Goal: Task Accomplishment & Management: Manage account settings

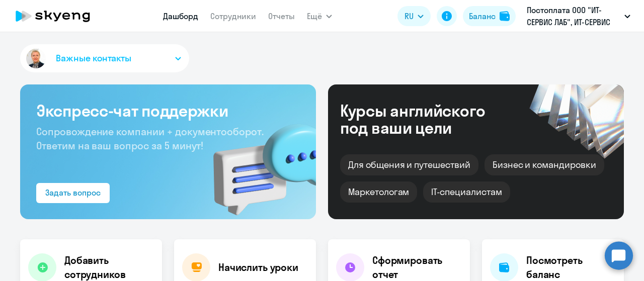
select select "30"
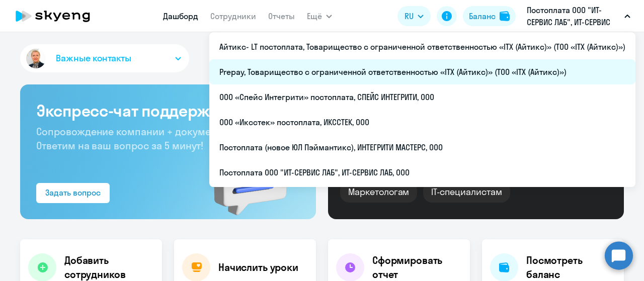
click at [371, 73] on li "Prepay, Товарищество с ограниченной ответственностью «ITX (Айтикс)» (ТОО «ITX (…" at bounding box center [422, 71] width 426 height 25
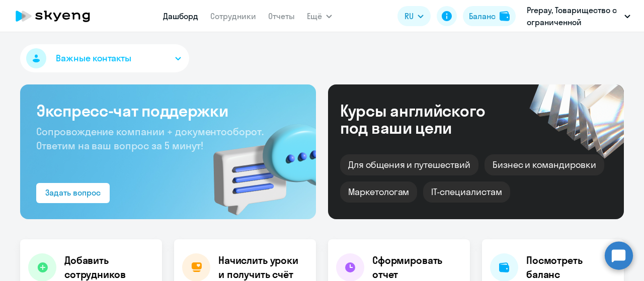
click at [478, 18] on div "Баланс" at bounding box center [482, 16] width 27 height 12
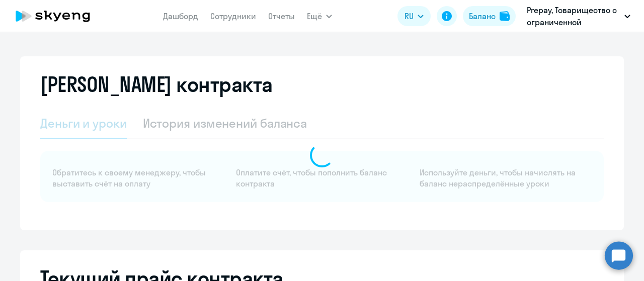
select select "english_adult_not_native_speaker"
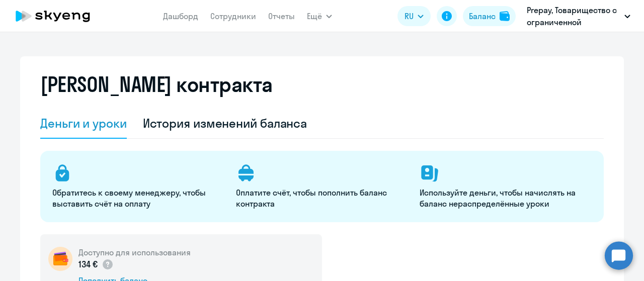
click at [60, 15] on icon at bounding box center [53, 16] width 89 height 25
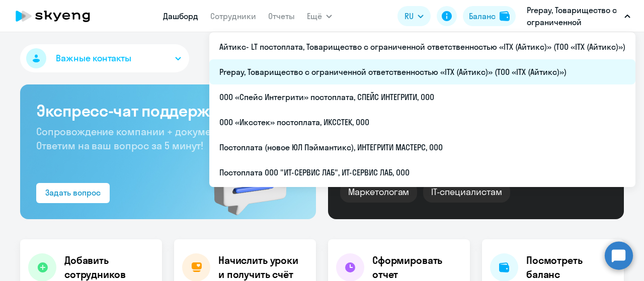
click at [367, 69] on li "Prepay, Товарищество с ограниченной ответственностью «ITX (Айтикс)» (ТОО «ITX (…" at bounding box center [422, 71] width 426 height 25
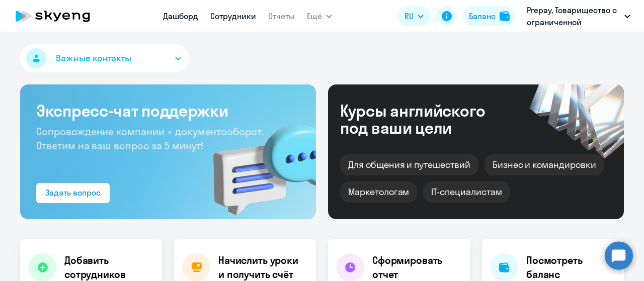
click at [228, 14] on link "Сотрудники" at bounding box center [233, 16] width 46 height 10
select select "30"
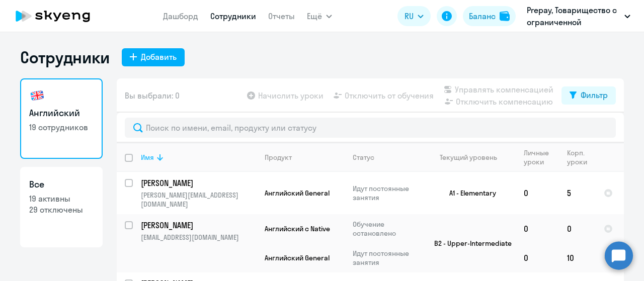
click at [154, 155] on icon at bounding box center [160, 157] width 12 height 12
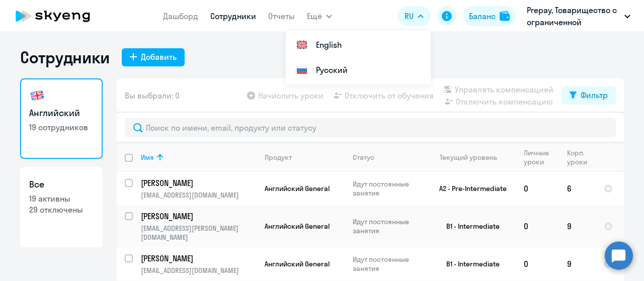
click at [196, 61] on div "Сотрудники Добавить" at bounding box center [322, 57] width 604 height 20
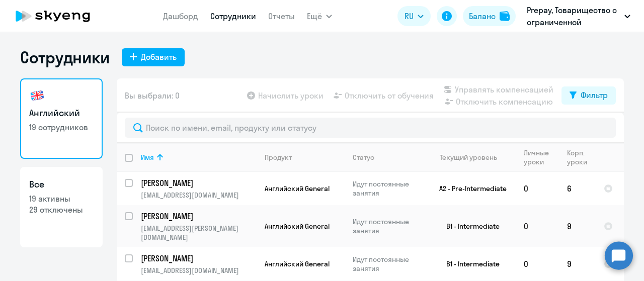
scroll to position [40, 0]
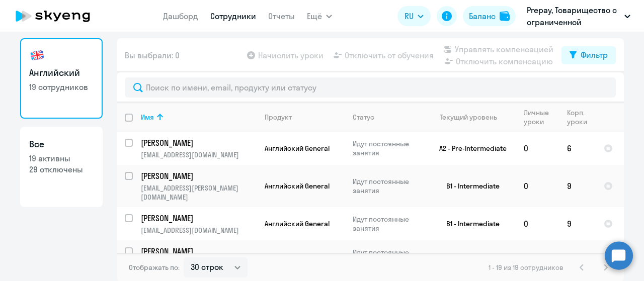
click at [627, 60] on ng-component "Сотрудники Добавить Английский 19 сотрудников Все 19 активны 29 отключены Вы вы…" at bounding box center [322, 144] width 644 height 275
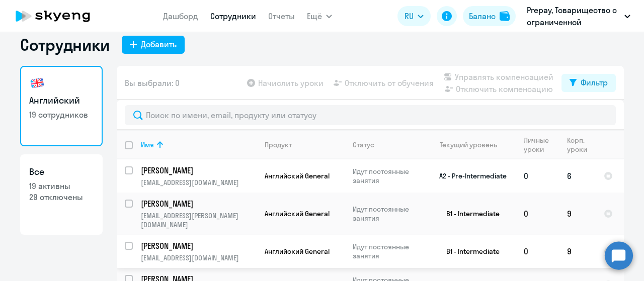
scroll to position [0, 0]
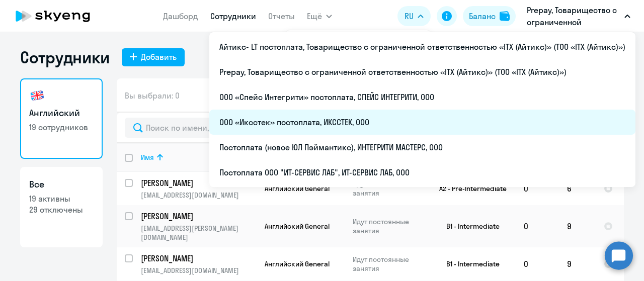
click at [374, 115] on li "ООО «Иксстек» постоплата, ИКССТЕК, ООО" at bounding box center [422, 122] width 426 height 25
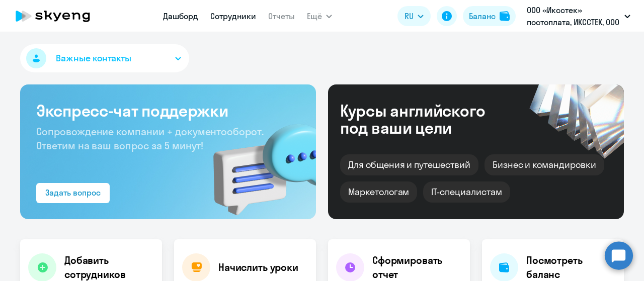
click at [237, 19] on link "Сотрудники" at bounding box center [233, 16] width 46 height 10
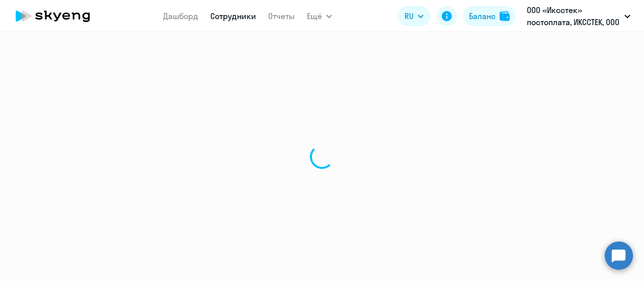
select select "30"
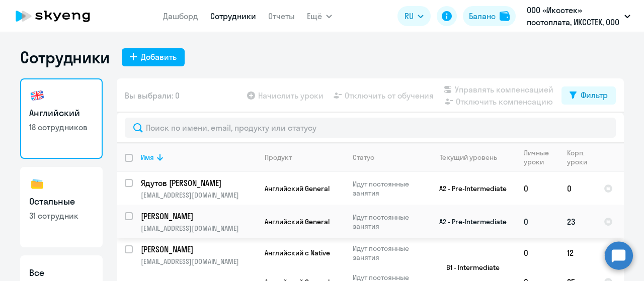
scroll to position [40, 0]
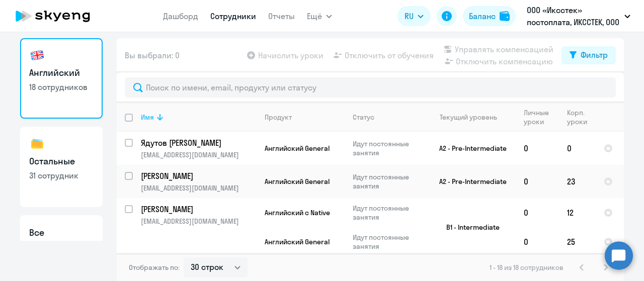
click at [161, 122] on icon at bounding box center [160, 117] width 12 height 12
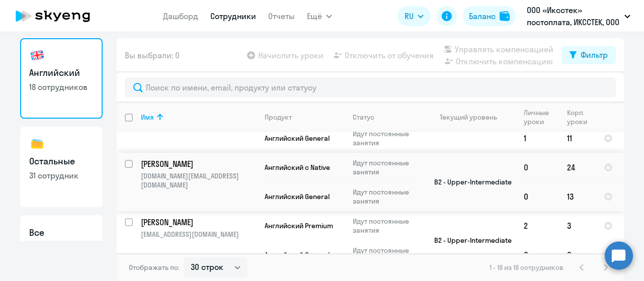
scroll to position [50, 0]
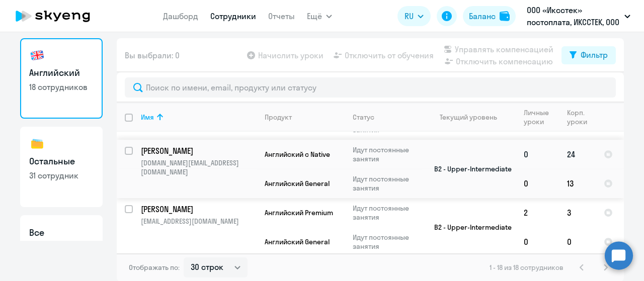
click at [126, 149] on input "select row 12121643" at bounding box center [135, 157] width 20 height 20
checkbox input "true"
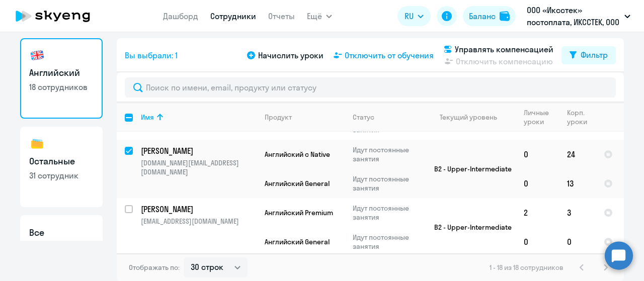
click at [363, 56] on span "Отключить от обучения" at bounding box center [389, 55] width 89 height 12
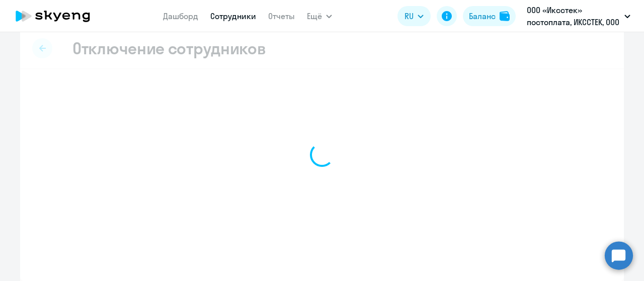
select select "all"
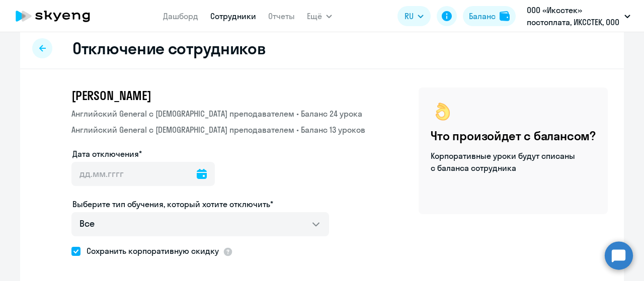
scroll to position [59, 0]
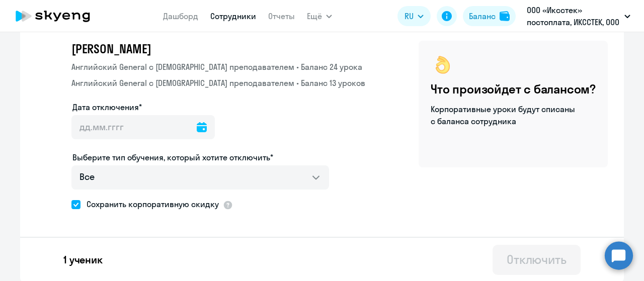
click at [197, 126] on icon at bounding box center [202, 127] width 10 height 10
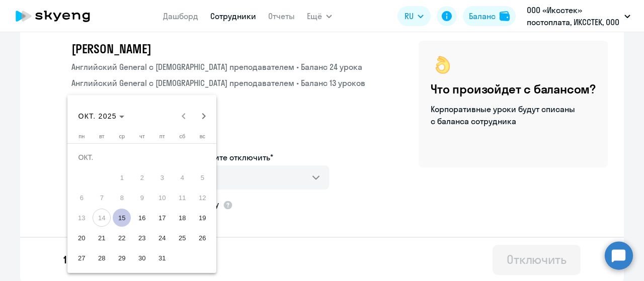
click at [123, 214] on span "15" at bounding box center [122, 218] width 18 height 18
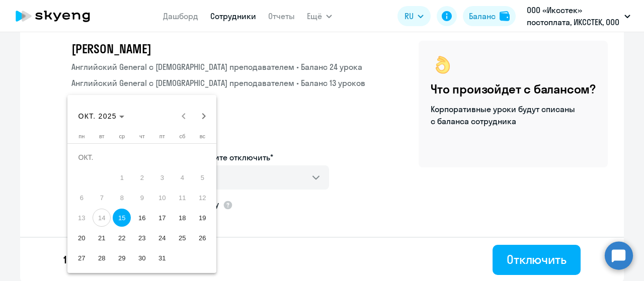
type input "15.10.2025"
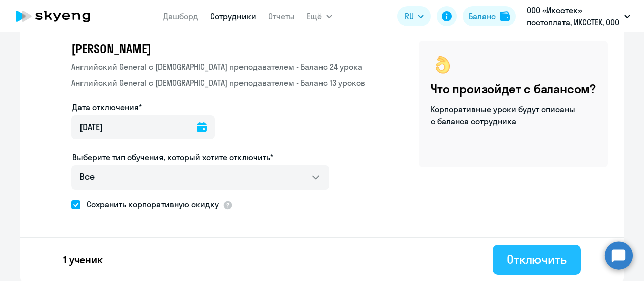
click at [541, 257] on div "Отключить" at bounding box center [537, 260] width 60 height 16
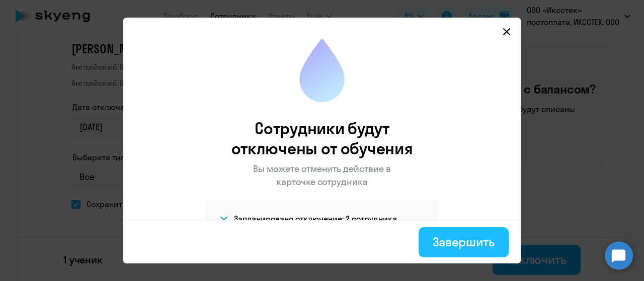
click at [430, 243] on button "Завершить" at bounding box center [464, 242] width 90 height 30
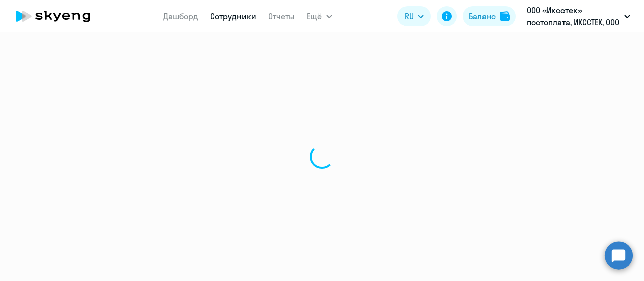
select select "30"
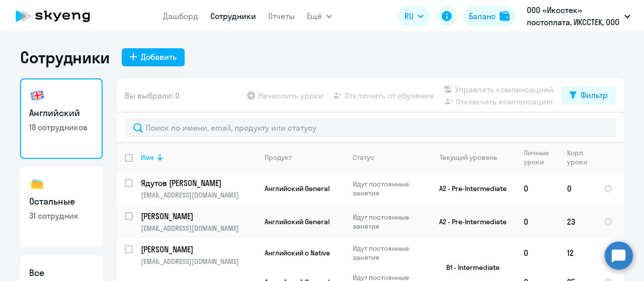
click at [160, 158] on icon at bounding box center [160, 157] width 12 height 12
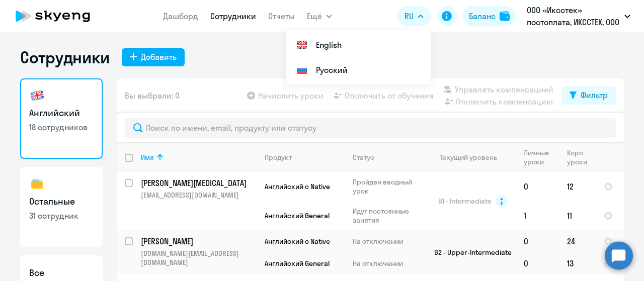
click at [506, 60] on div "Сотрудники Добавить" at bounding box center [322, 57] width 604 height 20
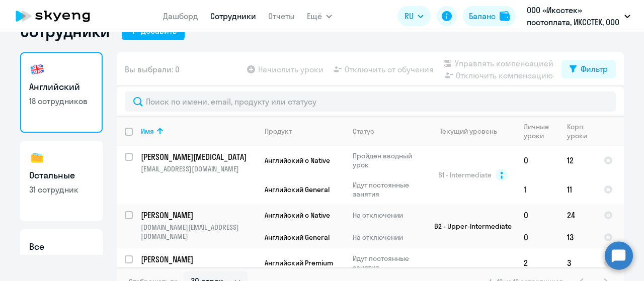
scroll to position [39, 0]
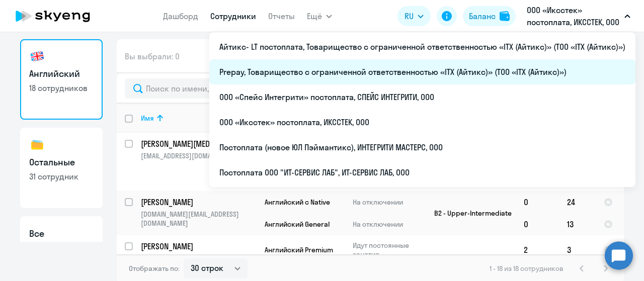
click at [440, 65] on li "Prepay, Товарищество с ограниченной ответственностью «ITX (Айтикс)» (ТОО «ITX (…" at bounding box center [422, 71] width 426 height 25
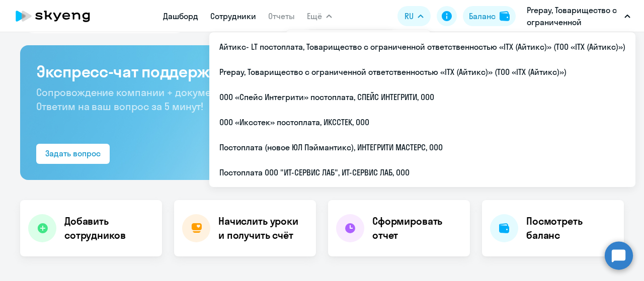
select select "30"
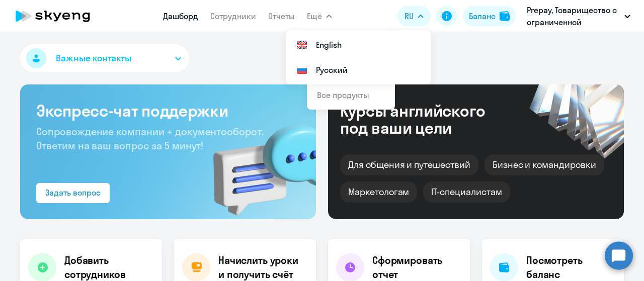
click at [477, 70] on div "Важные контакты" at bounding box center [322, 60] width 604 height 32
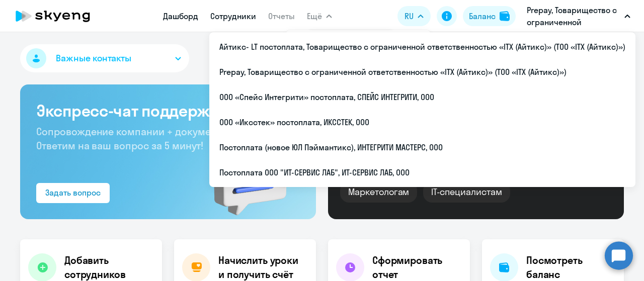
click at [226, 18] on link "Сотрудники" at bounding box center [233, 16] width 46 height 10
select select "30"
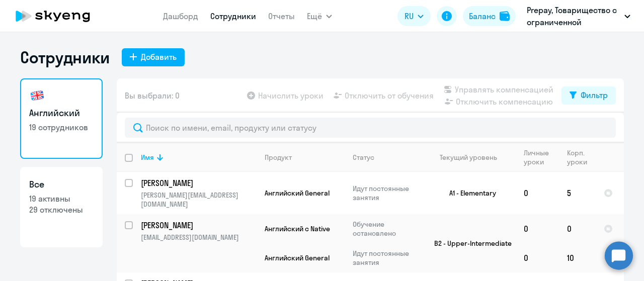
click at [71, 21] on icon at bounding box center [53, 16] width 89 height 25
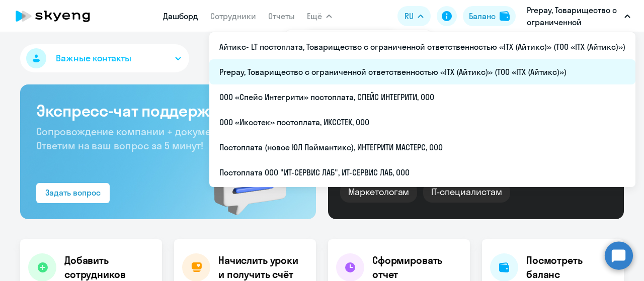
click at [387, 77] on li "Prepay, Товарищество с ограниченной ответственностью «ITX (Айтикс)» (ТОО «ITX (…" at bounding box center [422, 71] width 426 height 25
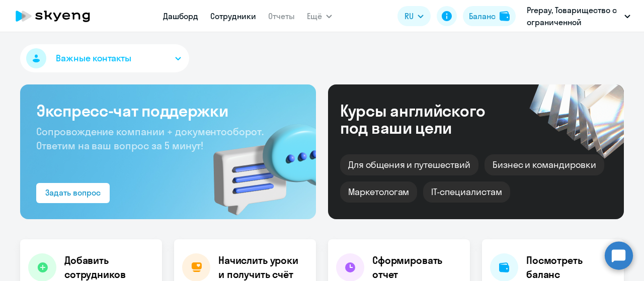
click at [234, 20] on link "Сотрудники" at bounding box center [233, 16] width 46 height 10
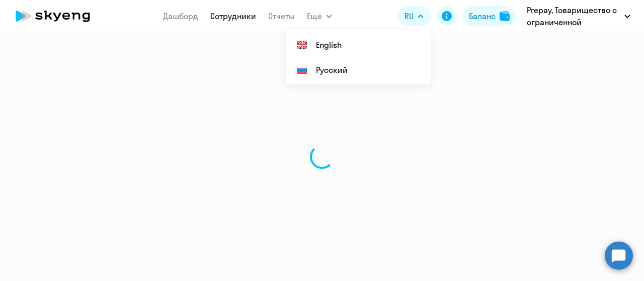
select select "30"
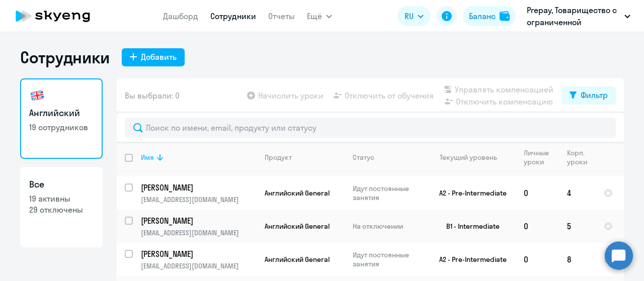
scroll to position [101, 0]
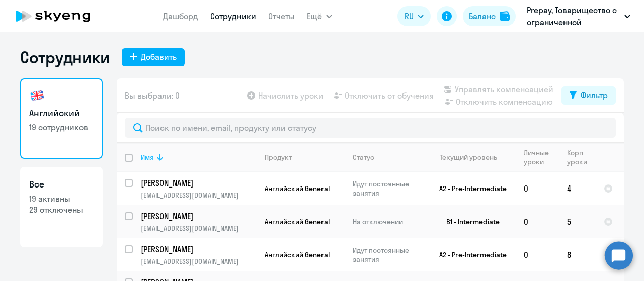
click at [159, 159] on icon at bounding box center [160, 157] width 12 height 12
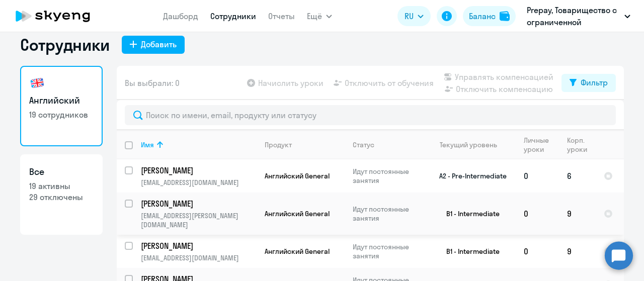
scroll to position [0, 0]
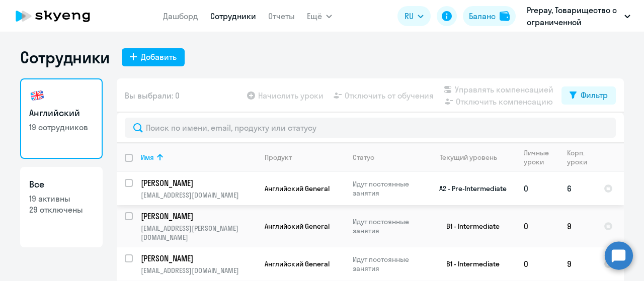
drag, startPoint x: 167, startPoint y: 189, endPoint x: 268, endPoint y: 196, distance: 100.9
drag, startPoint x: 268, startPoint y: 196, endPoint x: 242, endPoint y: 195, distance: 25.7
drag, startPoint x: 242, startPoint y: 195, endPoint x: 197, endPoint y: 190, distance: 45.1
drag, startPoint x: 197, startPoint y: 190, endPoint x: 168, endPoint y: 194, distance: 30.0
drag, startPoint x: 168, startPoint y: 194, endPoint x: 633, endPoint y: 187, distance: 465.4
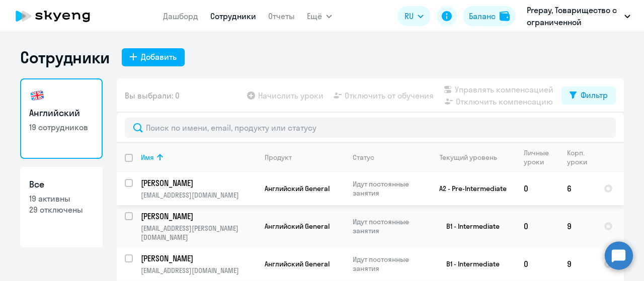
click at [632, 187] on ng-component "Сотрудники Добавить Английский 19 сотрудников Все 19 активны 29 отключены Вы вы…" at bounding box center [322, 184] width 644 height 275
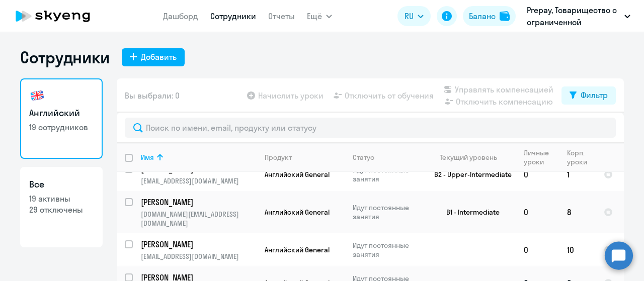
scroll to position [302, 0]
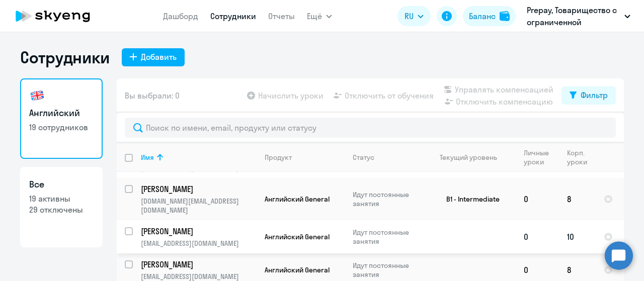
click at [129, 227] on input "select row 11651968" at bounding box center [135, 237] width 20 height 20
checkbox input "true"
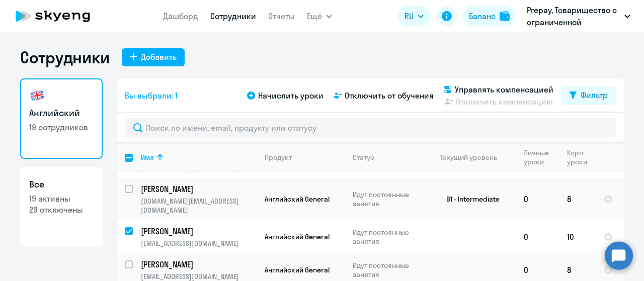
click at [390, 89] on div "Начислить уроки Отключить от обучения Управлять компенсацией Отключить компенса…" at bounding box center [403, 96] width 316 height 24
click at [390, 96] on span "Отключить от обучения" at bounding box center [389, 96] width 89 height 12
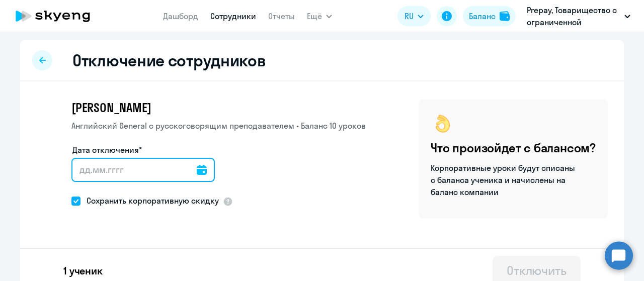
click at [196, 170] on div at bounding box center [142, 170] width 143 height 24
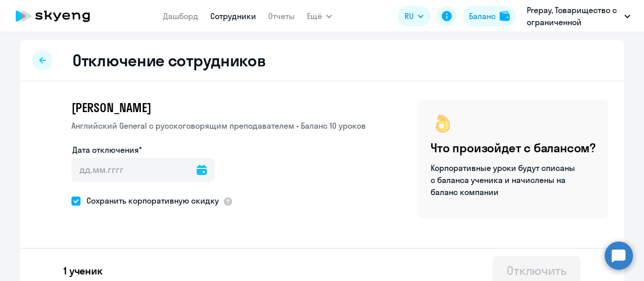
click at [197, 170] on icon at bounding box center [202, 170] width 10 height 10
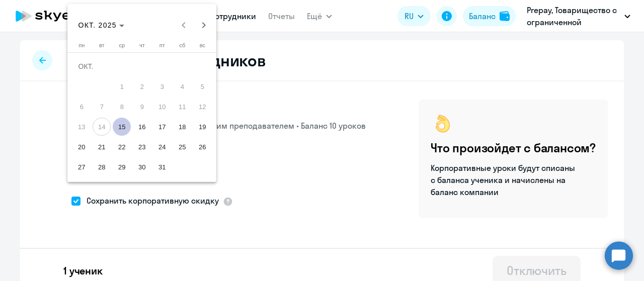
click at [125, 131] on span "15" at bounding box center [122, 127] width 18 height 18
type input "15.10.2025"
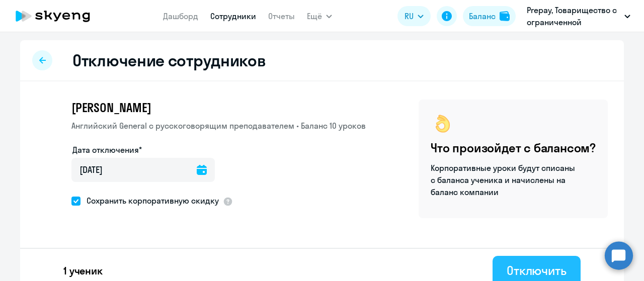
click at [512, 270] on div "Отключить" at bounding box center [537, 271] width 60 height 16
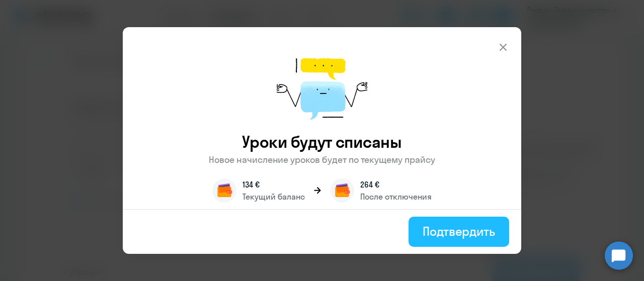
click at [433, 228] on div "Подтвердить" at bounding box center [459, 231] width 72 height 16
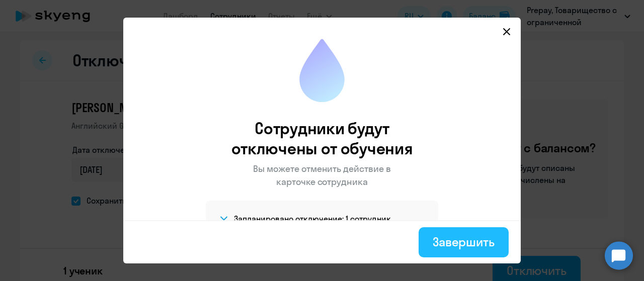
click at [449, 239] on div "Завершить" at bounding box center [464, 242] width 62 height 16
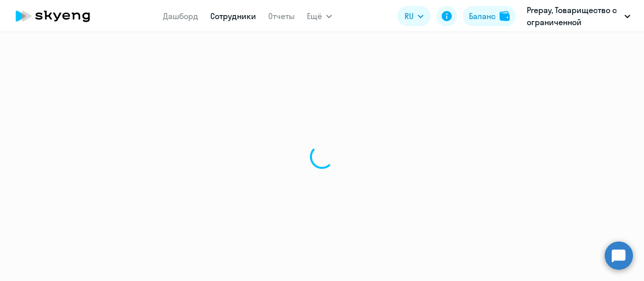
select select "30"
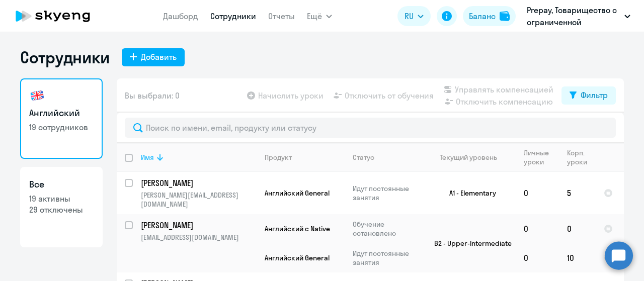
click at [158, 160] on icon at bounding box center [160, 157] width 12 height 12
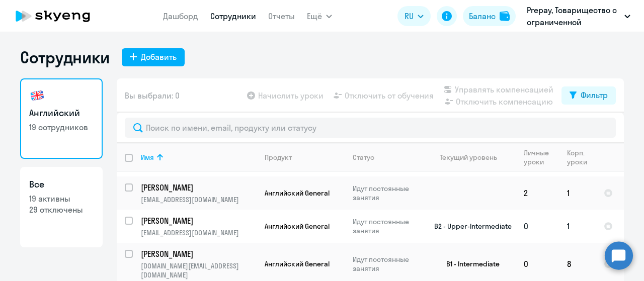
scroll to position [252, 0]
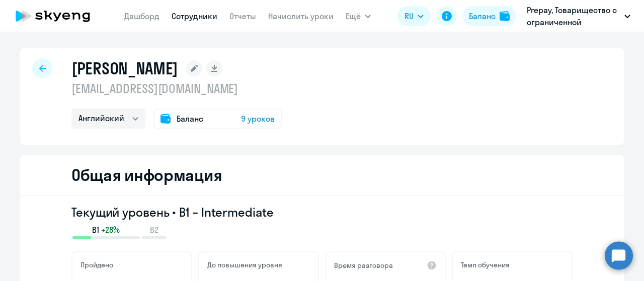
select select "english"
click at [39, 70] on icon at bounding box center [42, 68] width 7 height 7
select select "english"
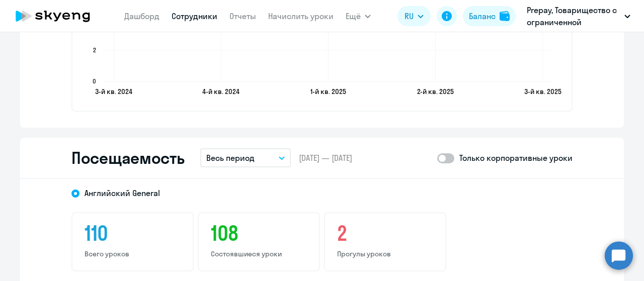
scroll to position [1308, 0]
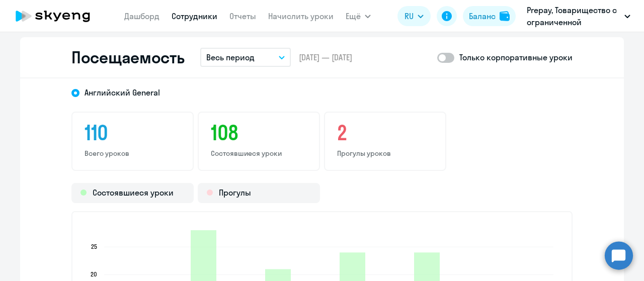
click at [271, 58] on button "Весь период" at bounding box center [245, 57] width 91 height 19
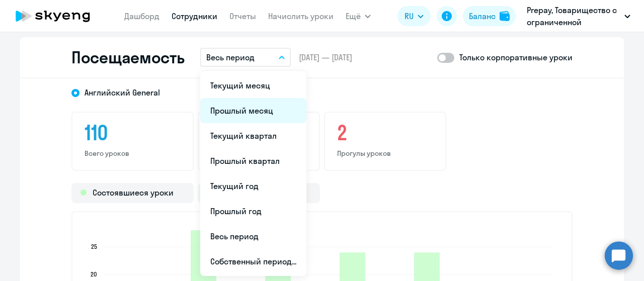
click at [239, 114] on li "Прошлый месяц" at bounding box center [253, 110] width 106 height 25
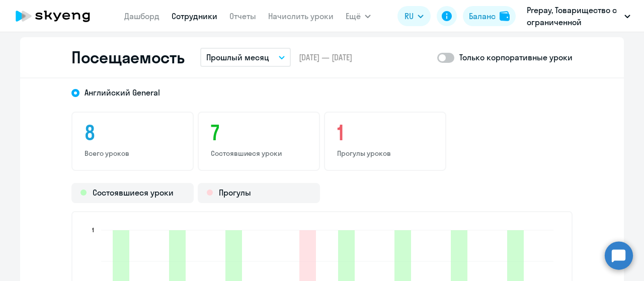
click at [275, 53] on button "Прошлый месяц" at bounding box center [245, 57] width 91 height 19
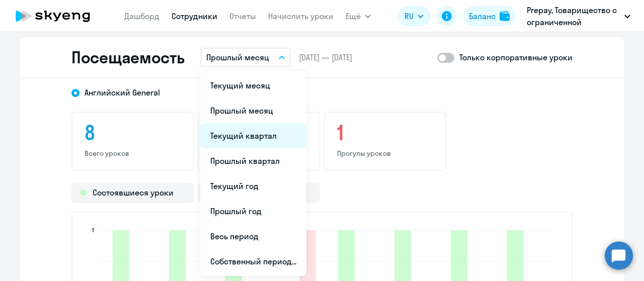
click at [248, 133] on li "Текущий квартал" at bounding box center [253, 135] width 106 height 25
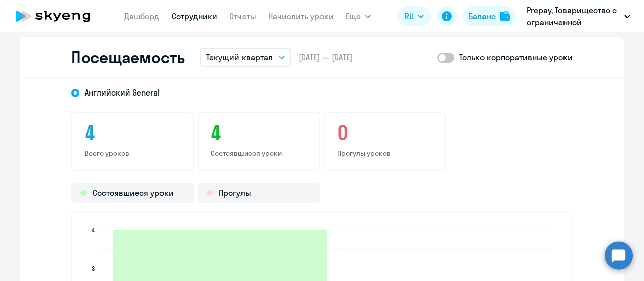
click at [279, 57] on icon "button" at bounding box center [282, 58] width 6 height 4
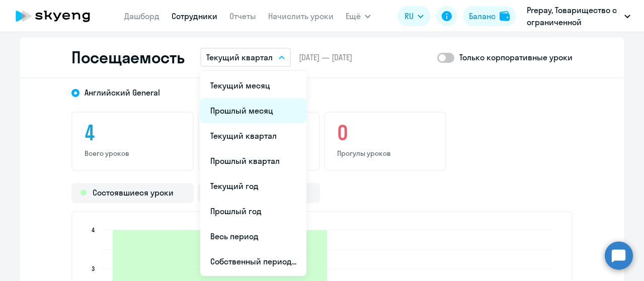
click at [262, 111] on li "Прошлый месяц" at bounding box center [253, 110] width 106 height 25
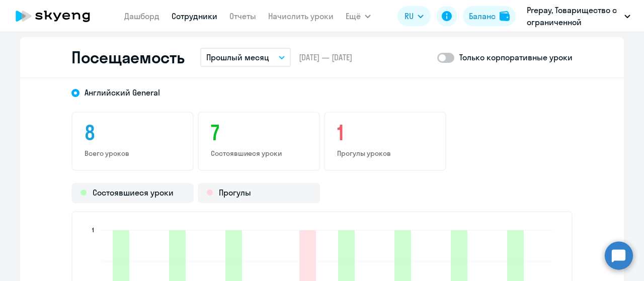
click at [279, 58] on icon "button" at bounding box center [281, 57] width 5 height 3
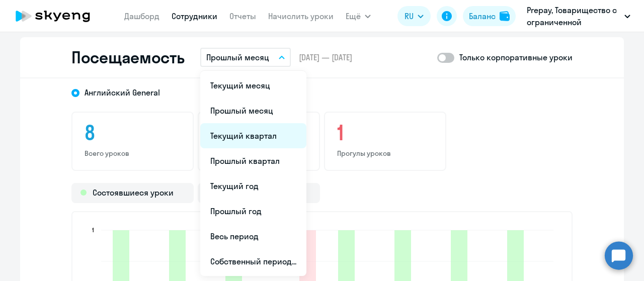
click at [255, 142] on li "Текущий квартал" at bounding box center [253, 135] width 106 height 25
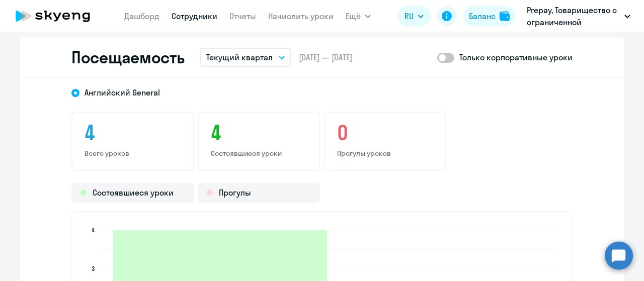
click at [275, 59] on button "Текущий квартал" at bounding box center [245, 57] width 91 height 19
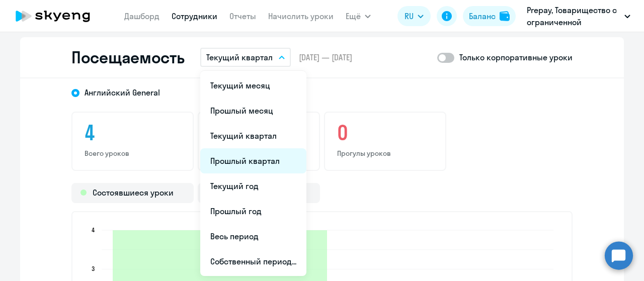
click at [238, 167] on li "Прошлый квартал" at bounding box center [253, 160] width 106 height 25
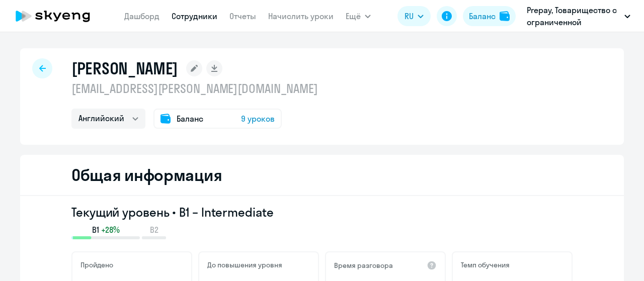
select select "english"
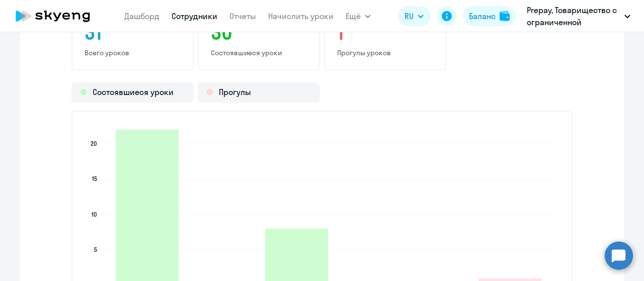
scroll to position [1207, 0]
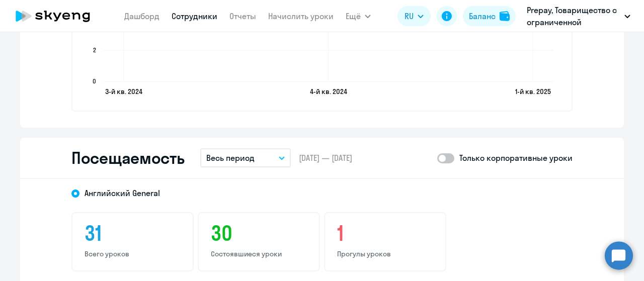
click at [262, 157] on button "Весь период" at bounding box center [245, 157] width 91 height 19
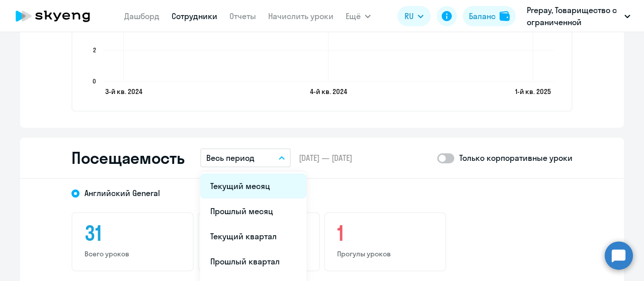
click at [250, 191] on li "Текущий месяц" at bounding box center [253, 186] width 106 height 25
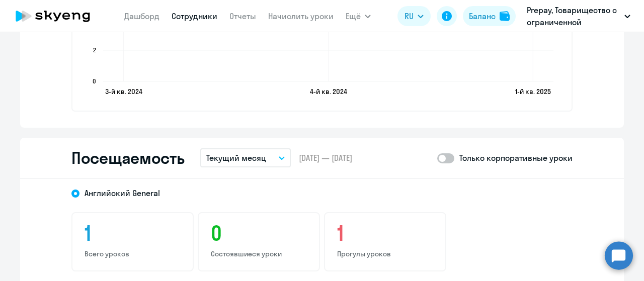
click at [279, 157] on icon "button" at bounding box center [282, 158] width 6 height 4
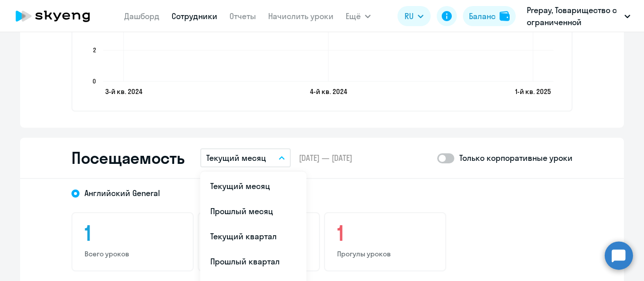
click at [372, 193] on div "Английский General" at bounding box center [312, 190] width 519 height 18
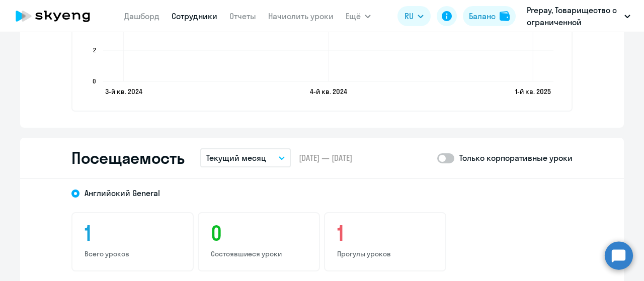
click at [279, 158] on icon "button" at bounding box center [282, 158] width 6 height 4
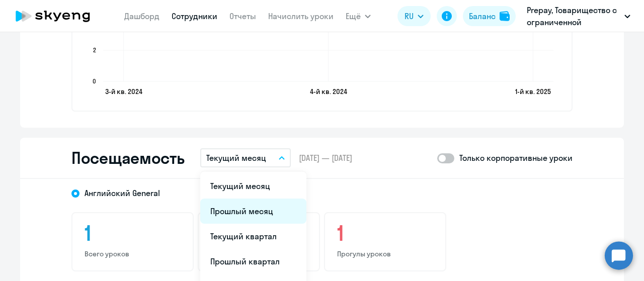
click at [249, 208] on li "Прошлый месяц" at bounding box center [253, 211] width 106 height 25
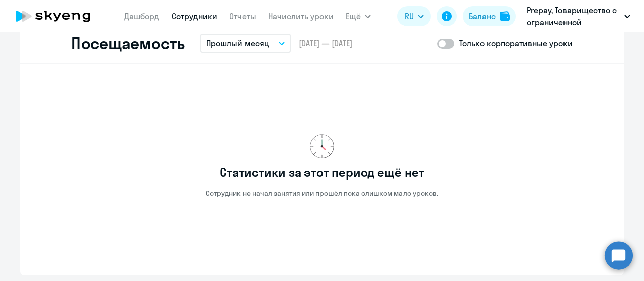
scroll to position [1308, 0]
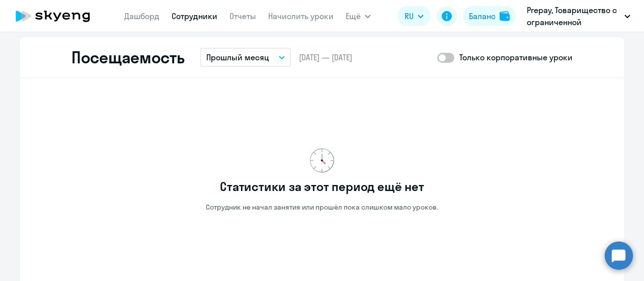
click at [279, 56] on icon "button" at bounding box center [282, 58] width 6 height 4
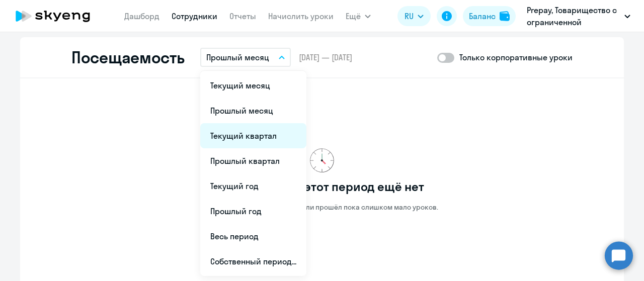
click at [243, 135] on li "Текущий квартал" at bounding box center [253, 135] width 106 height 25
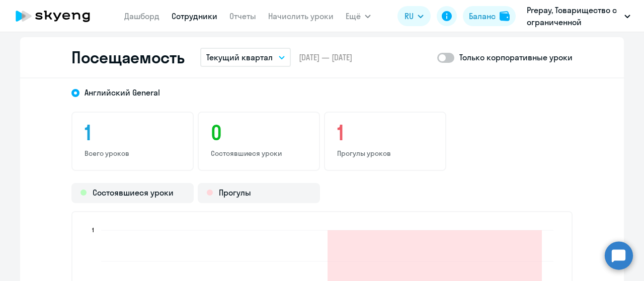
click at [276, 54] on button "Текущий квартал" at bounding box center [245, 57] width 91 height 19
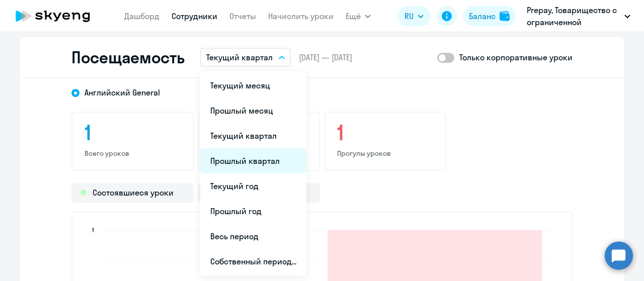
click at [239, 169] on li "Прошлый квартал" at bounding box center [253, 160] width 106 height 25
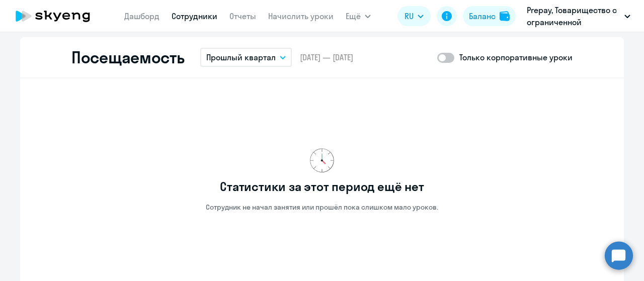
click at [278, 62] on button "Прошлый квартал" at bounding box center [246, 57] width 92 height 19
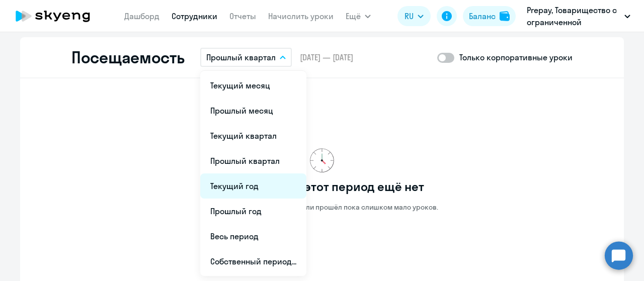
click at [230, 187] on li "Текущий год" at bounding box center [253, 186] width 106 height 25
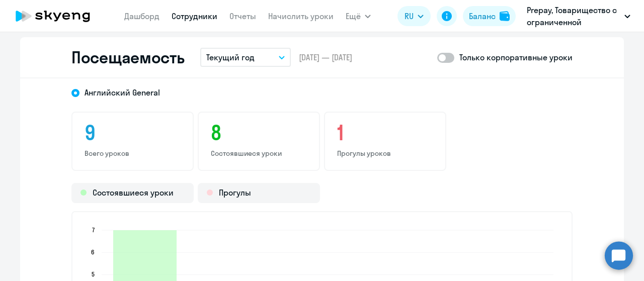
click at [257, 53] on button "Текущий год" at bounding box center [245, 57] width 91 height 19
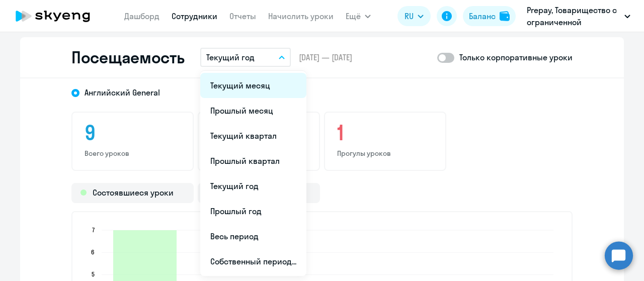
click at [248, 79] on li "Текущий месяц" at bounding box center [253, 85] width 106 height 25
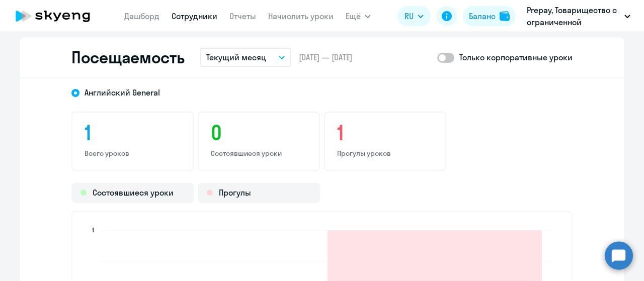
click at [254, 64] on button "Текущий месяц" at bounding box center [245, 57] width 91 height 19
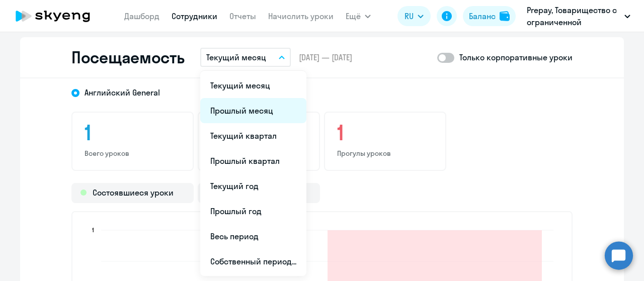
click at [233, 110] on li "Прошлый месяц" at bounding box center [253, 110] width 106 height 25
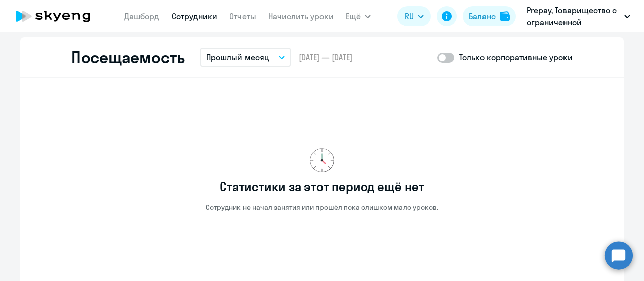
click at [263, 58] on p "Прошлый месяц" at bounding box center [237, 57] width 63 height 12
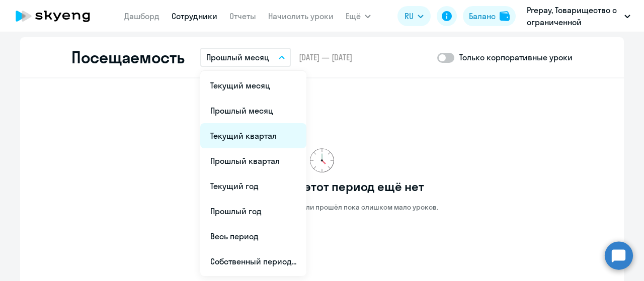
click at [245, 136] on li "Текущий квартал" at bounding box center [253, 135] width 106 height 25
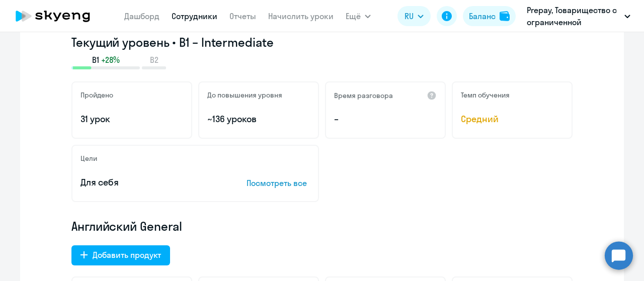
scroll to position [0, 0]
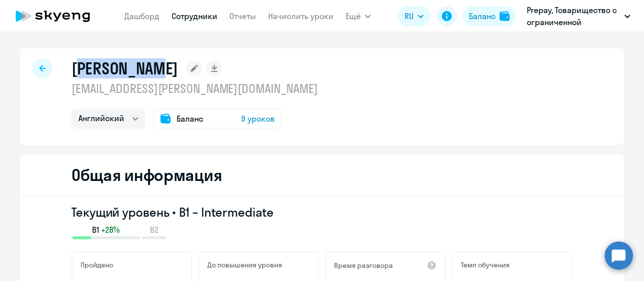
drag, startPoint x: 72, startPoint y: 70, endPoint x: 139, endPoint y: 69, distance: 66.9
click at [155, 69] on h1 "Бахтина Дарья" at bounding box center [124, 68] width 107 height 20
click at [175, 71] on h1 "Бахтина Дарья" at bounding box center [124, 68] width 107 height 20
drag, startPoint x: 177, startPoint y: 69, endPoint x: 69, endPoint y: 69, distance: 107.7
click at [71, 69] on div "Бахтина Дарья" at bounding box center [194, 68] width 246 height 20
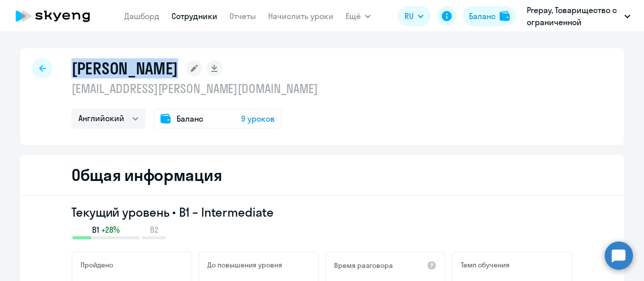
copy h1 "Бахтина Дарья"
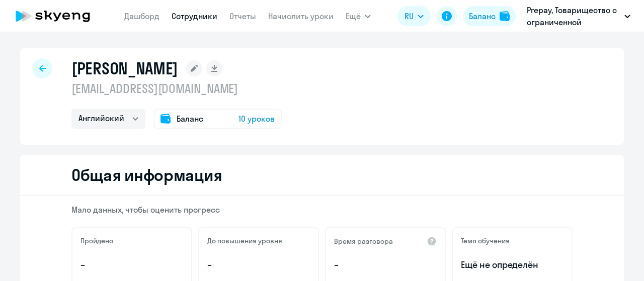
select select "english"
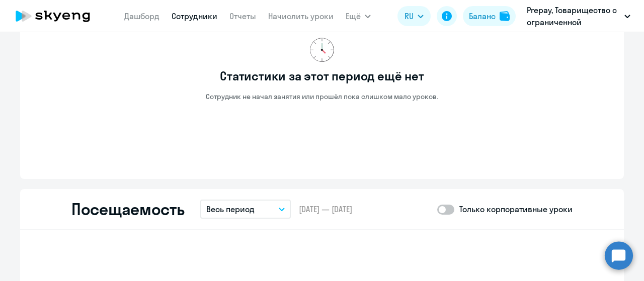
scroll to position [1056, 0]
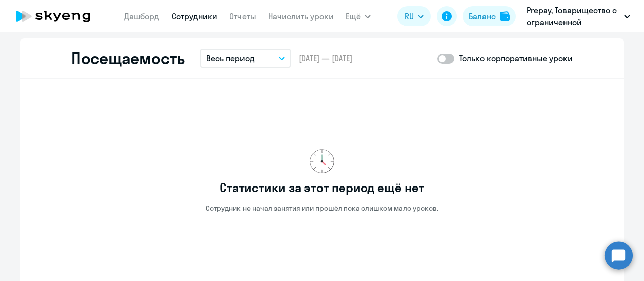
click at [257, 60] on button "Весь период" at bounding box center [245, 58] width 91 height 19
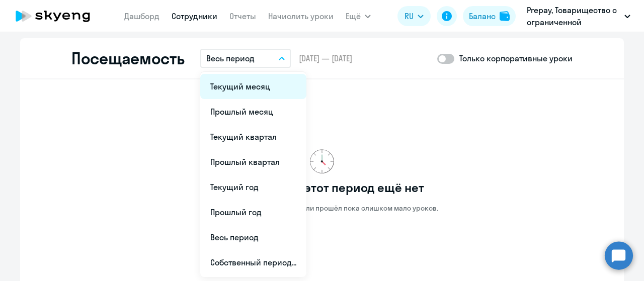
click at [245, 88] on li "Текущий месяц" at bounding box center [253, 86] width 106 height 25
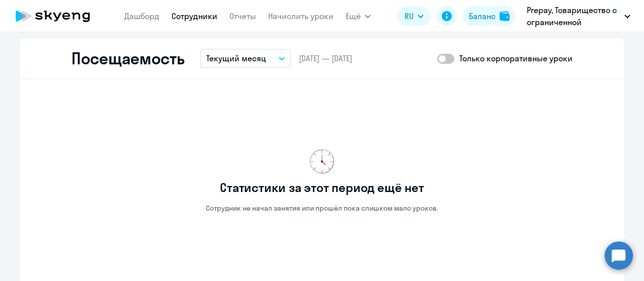
click at [271, 58] on button "Текущий месяц" at bounding box center [245, 58] width 91 height 19
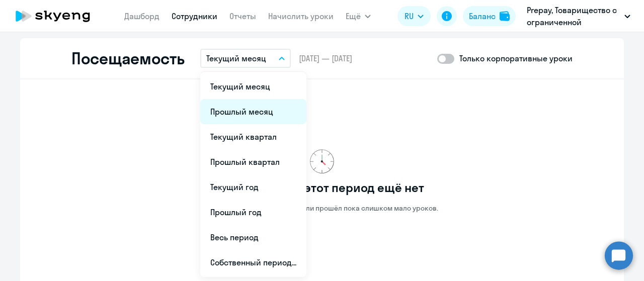
click at [241, 112] on li "Прошлый месяц" at bounding box center [253, 111] width 106 height 25
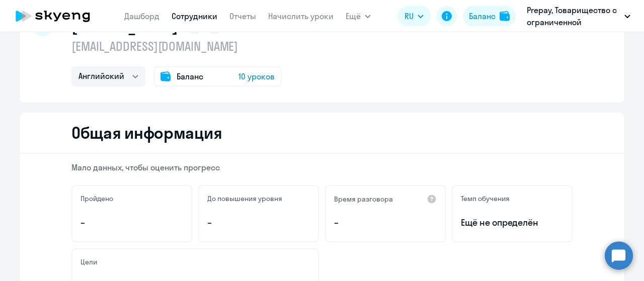
scroll to position [0, 0]
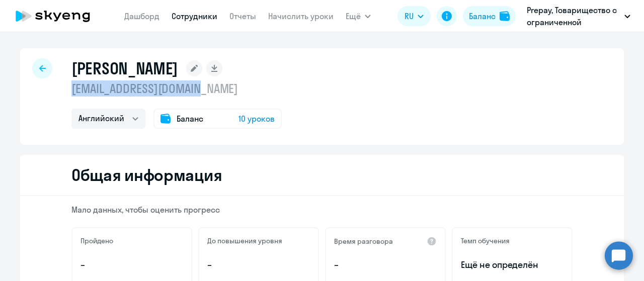
drag, startPoint x: 66, startPoint y: 88, endPoint x: 228, endPoint y: 92, distance: 162.5
click at [228, 92] on div "[PERSON_NAME] [EMAIL_ADDRESS][DOMAIN_NAME] Английский Баланс 10 уроков" at bounding box center [322, 96] width 604 height 97
drag, startPoint x: 69, startPoint y: 68, endPoint x: 222, endPoint y: 69, distance: 152.9
click at [178, 69] on h1 "[PERSON_NAME]" at bounding box center [124, 68] width 107 height 20
copy h1 "[PERSON_NAME]"
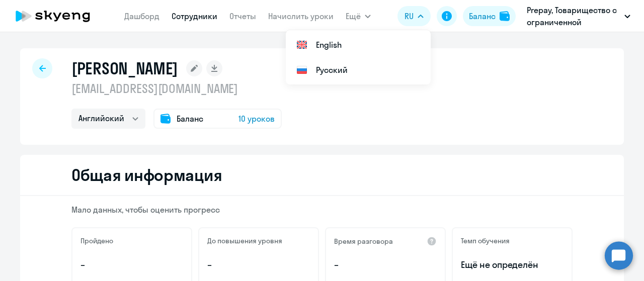
click at [35, 70] on div at bounding box center [42, 68] width 20 height 20
click at [42, 67] on div at bounding box center [42, 68] width 20 height 20
